Goal: Information Seeking & Learning: Learn about a topic

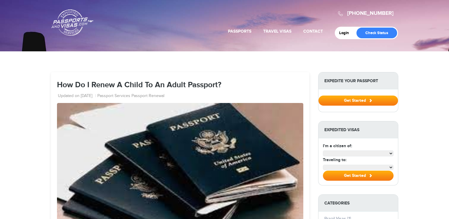
select select "**********"
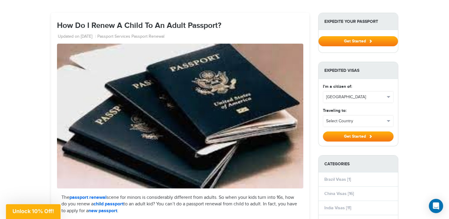
scroll to position [89, 0]
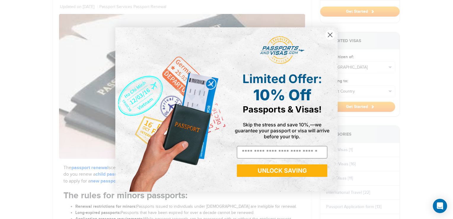
click at [330, 39] on circle "Close dialog" at bounding box center [330, 35] width 10 height 10
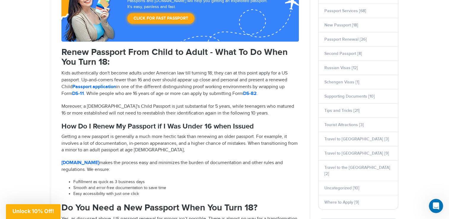
scroll to position [208, 0]
